Goal: Task Accomplishment & Management: Use online tool/utility

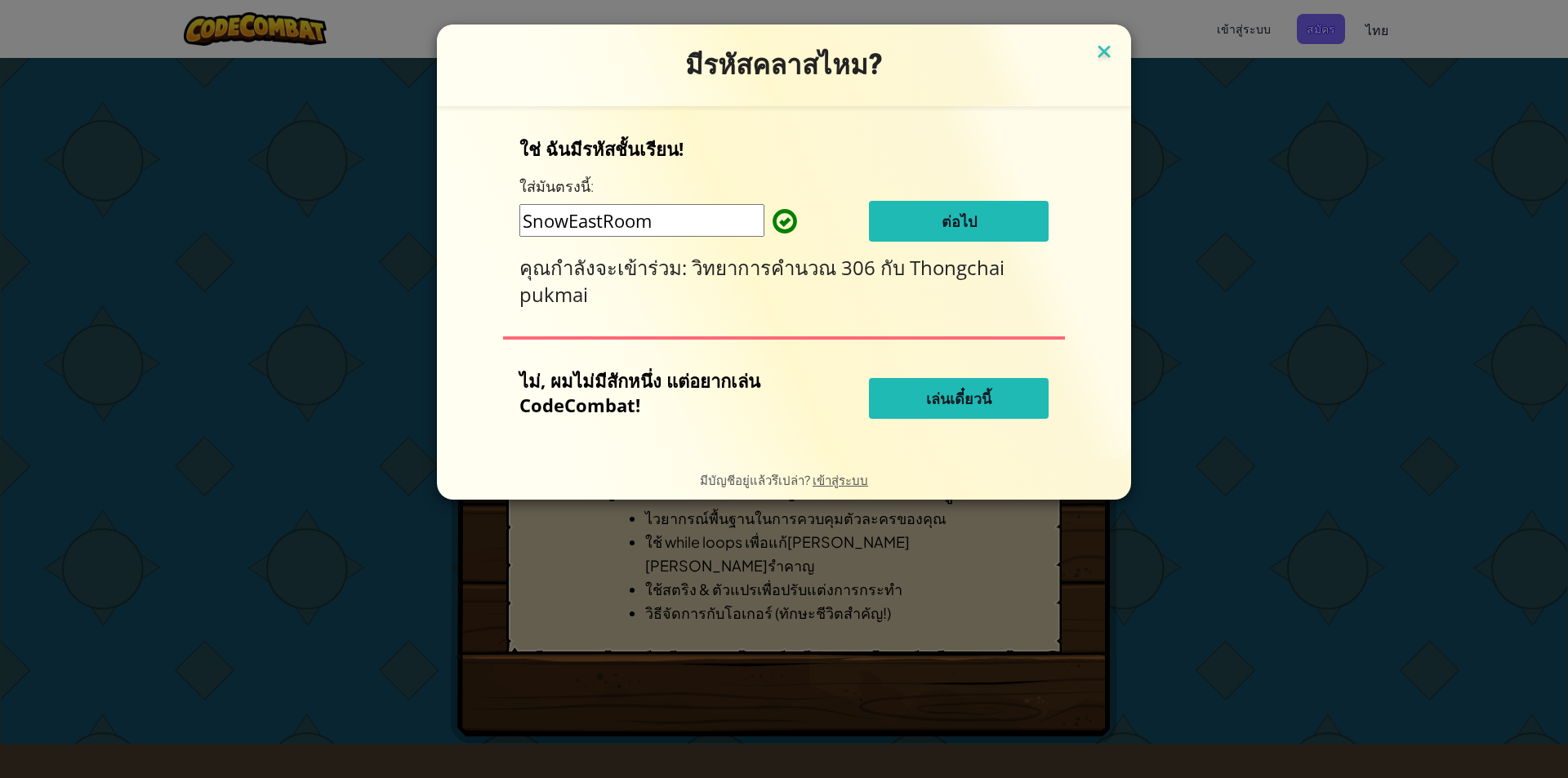
click at [1102, 50] on img at bounding box center [1104, 52] width 22 height 24
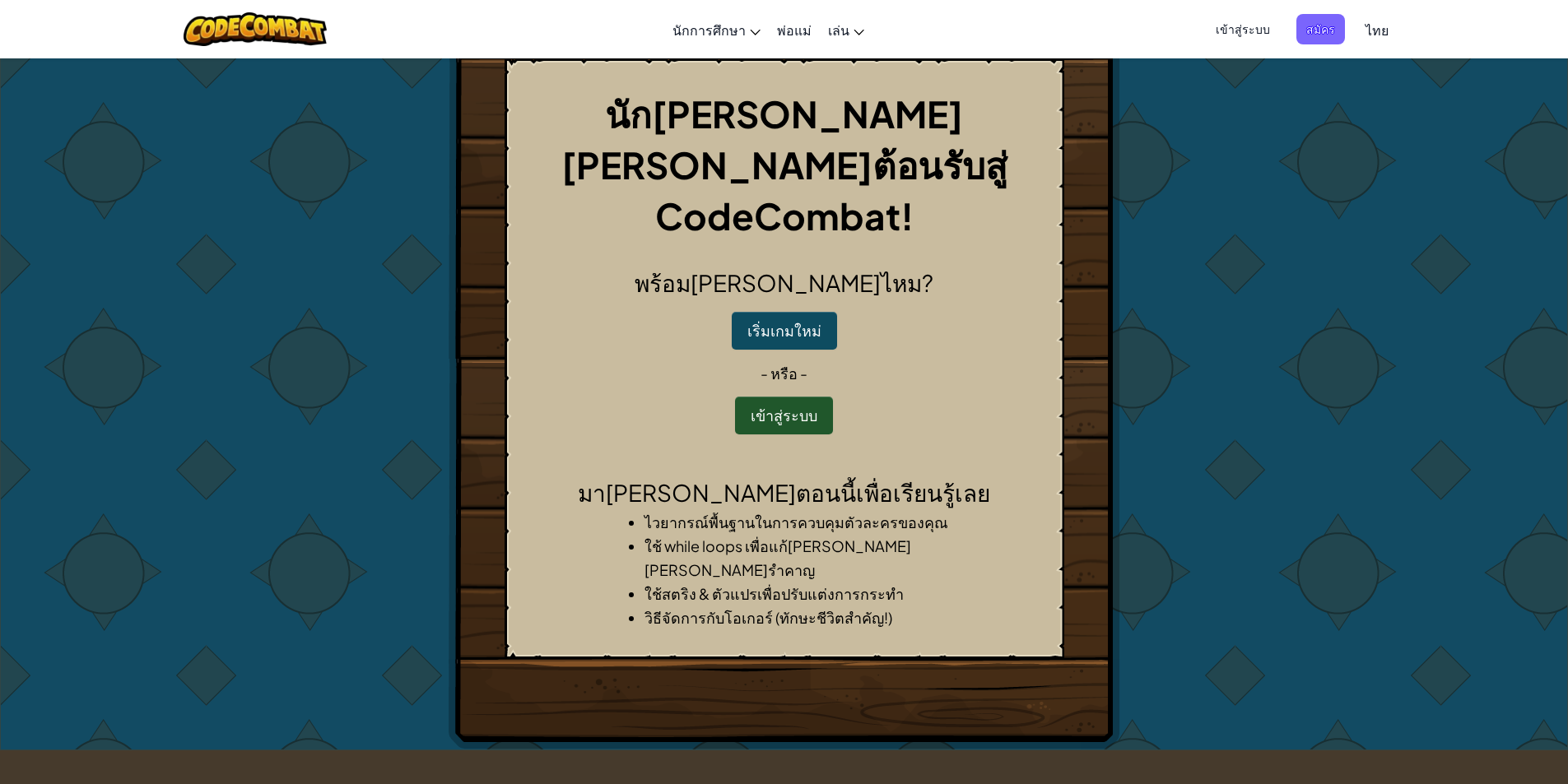
click at [801, 345] on div "พร้อม[PERSON_NAME]ไหม? เริ่มเกมใหม่ - หรือ - เข้าสู่ระบบ" at bounding box center [784, 350] width 532 height 169
click at [799, 397] on button "เข้าสู่ระบบ" at bounding box center [784, 416] width 98 height 38
